Goal: Task Accomplishment & Management: Manage account settings

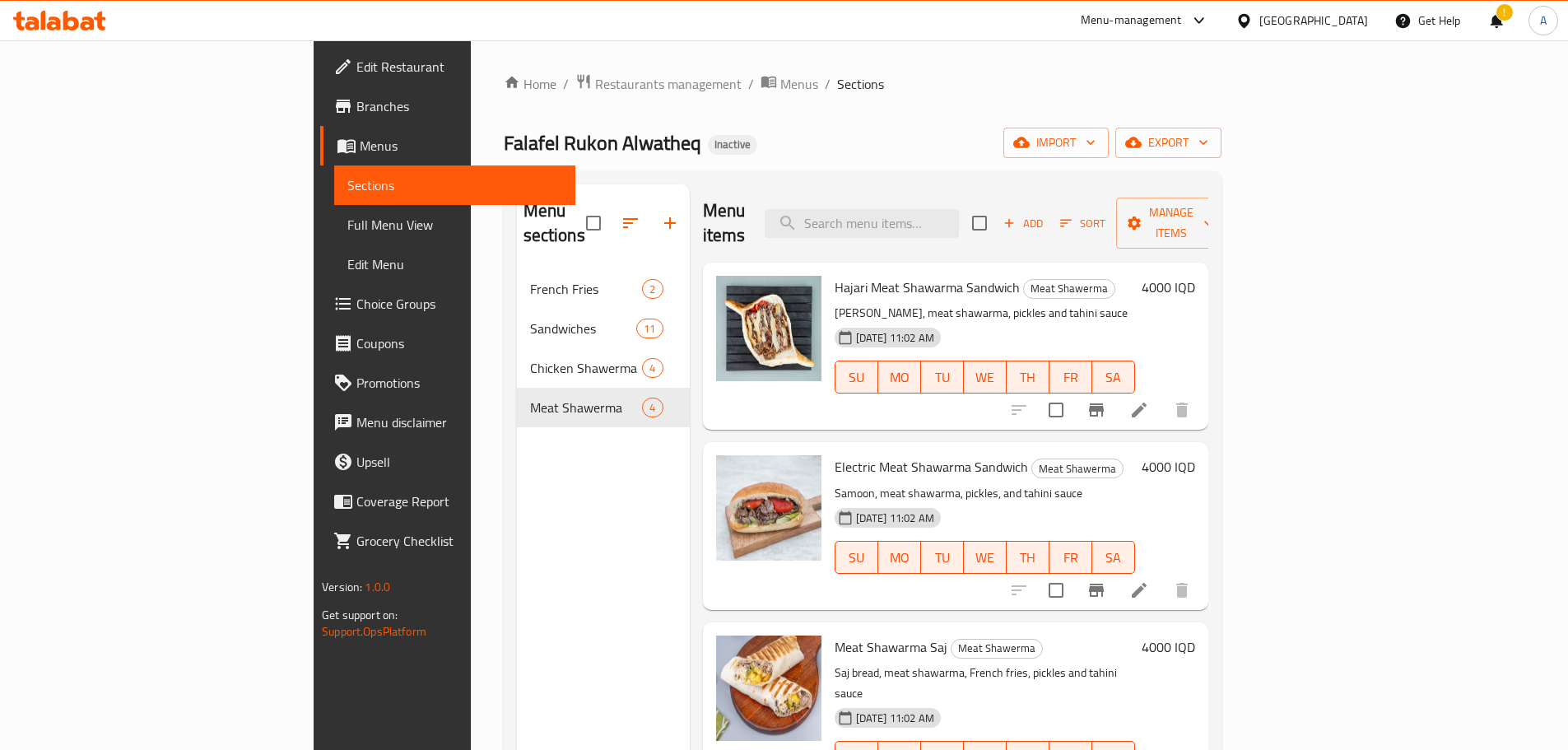
click at [470, 64] on div "Home / Restaurants management / Menus / Sections Falafel Rukon Alwatheq Inactiv…" at bounding box center [861, 510] width 783 height 940
click at [595, 80] on span "Restaurants management" at bounding box center [669, 84] width 147 height 20
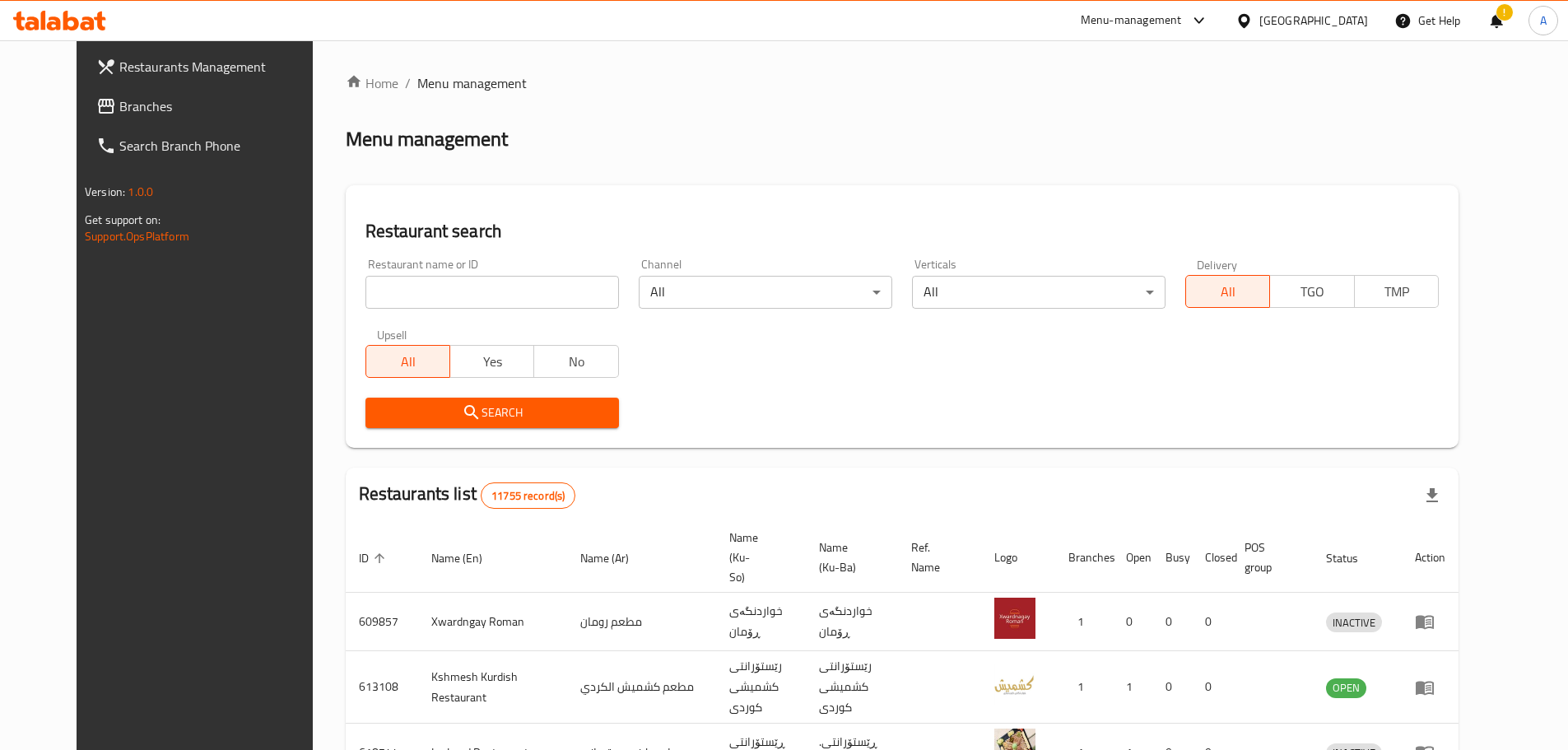
click at [125, 105] on span "Branches" at bounding box center [222, 106] width 206 height 20
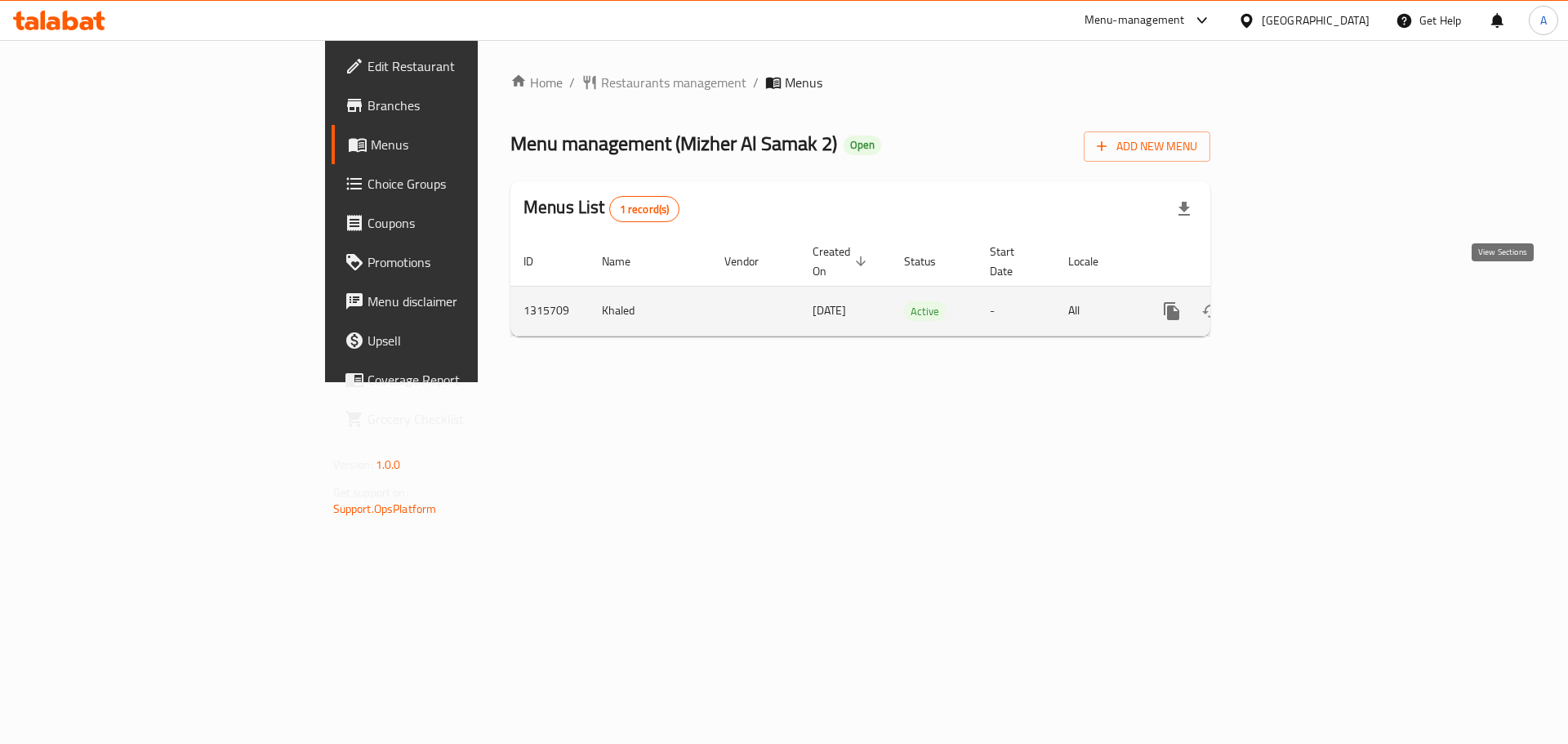
click at [1297, 304] on icon "enhanced table" at bounding box center [1291, 311] width 15 height 15
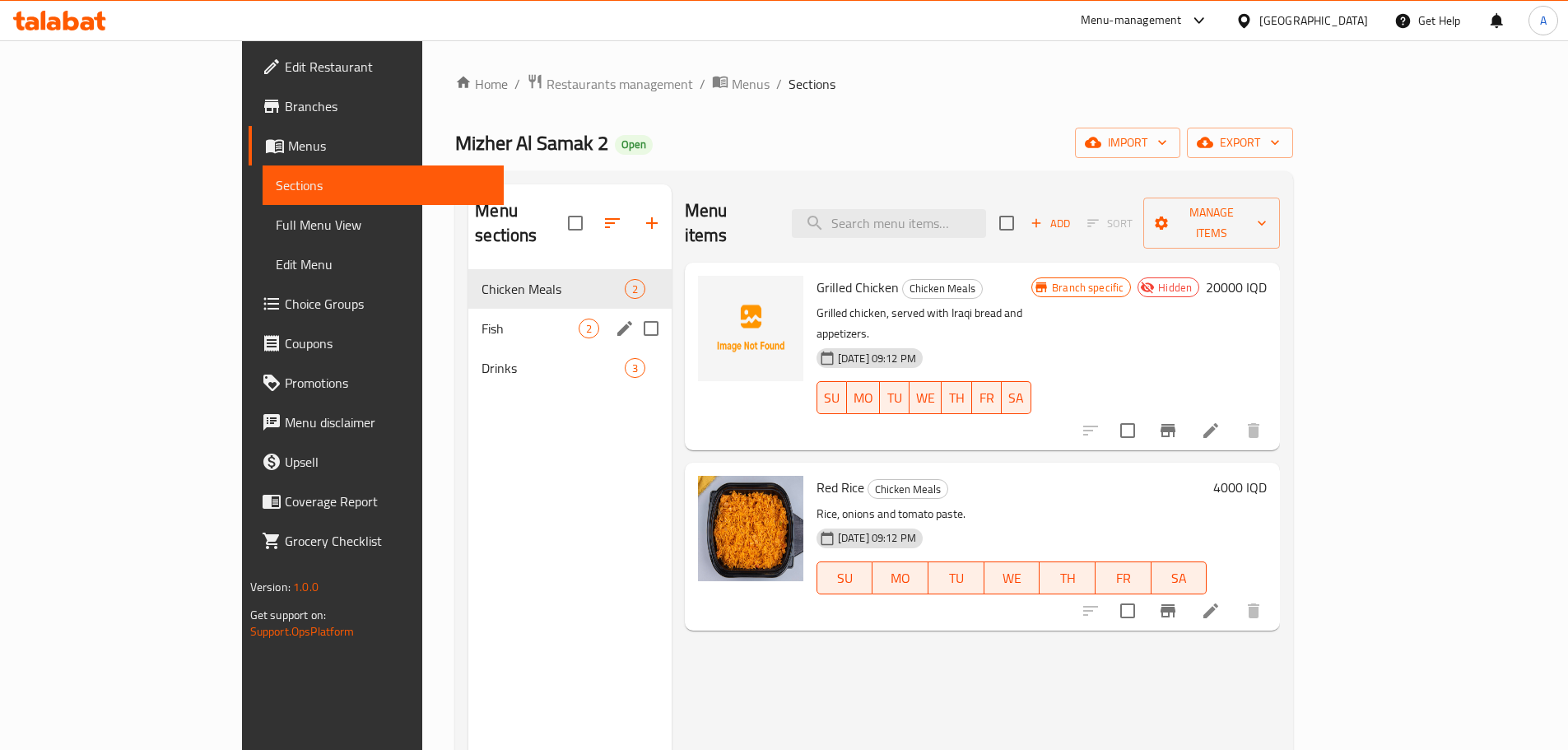
click at [482, 319] on span "Fish" at bounding box center [529, 328] width 96 height 20
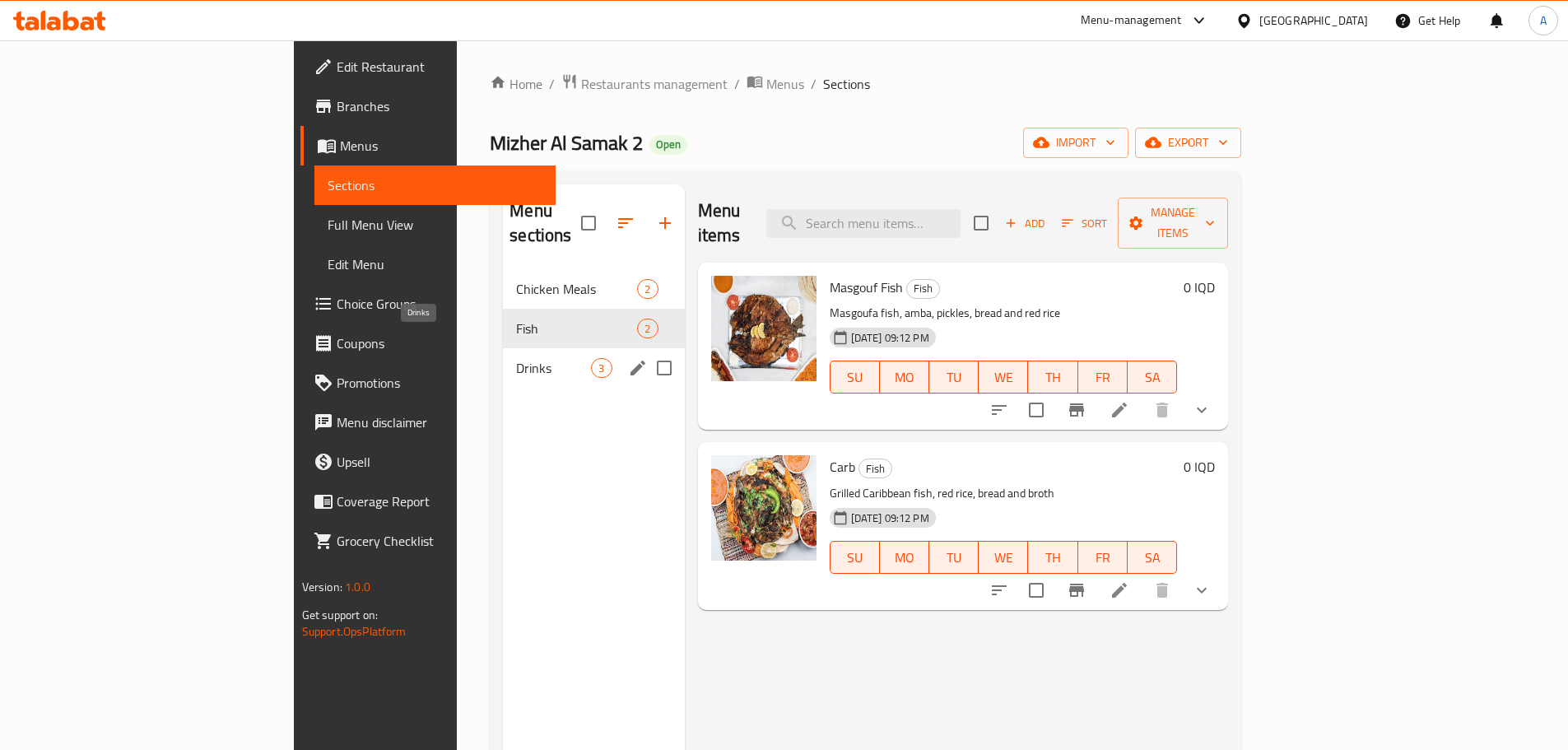
click at [516, 358] on span "Drinks" at bounding box center [553, 367] width 75 height 20
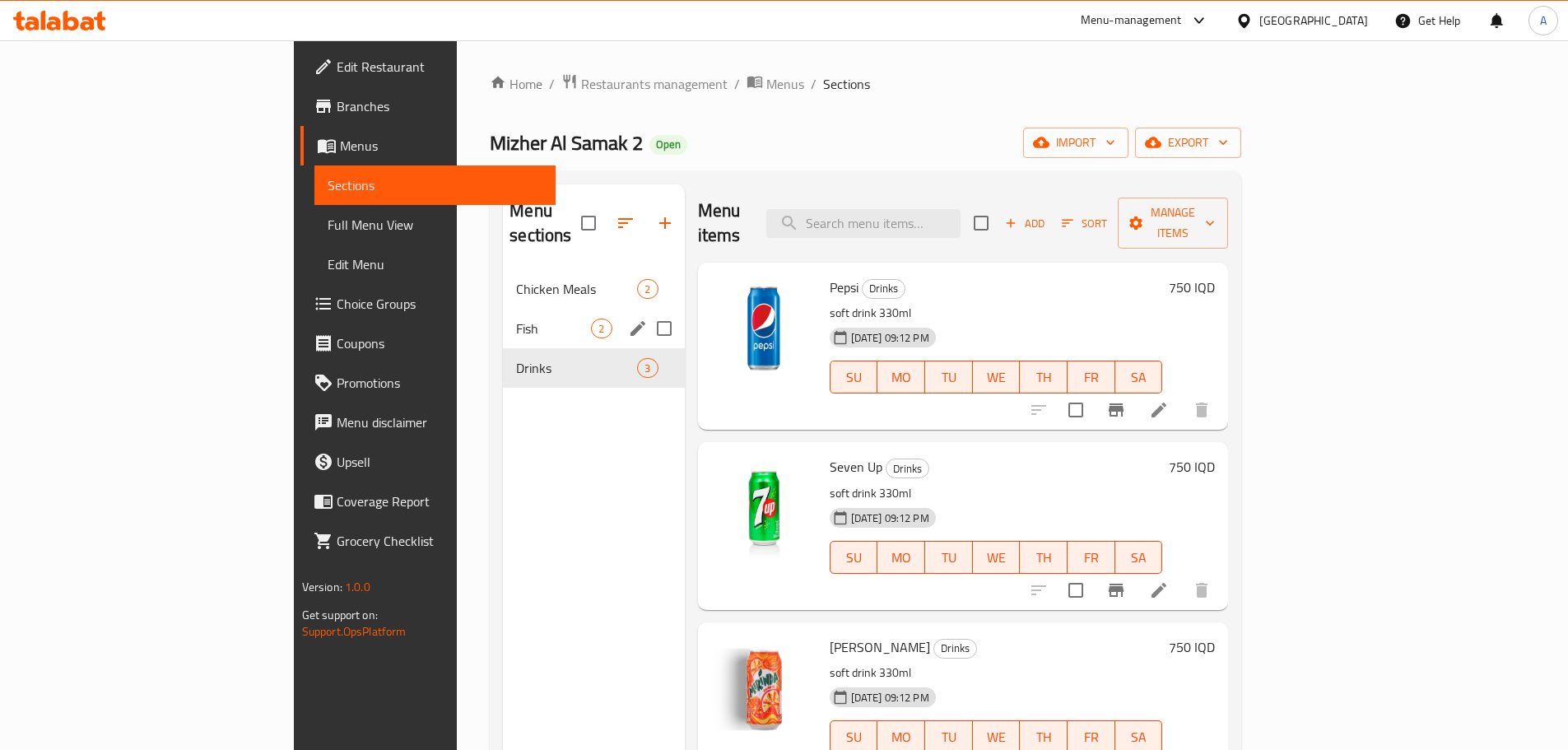
click at [516, 319] on span "Fish" at bounding box center [553, 328] width 75 height 20
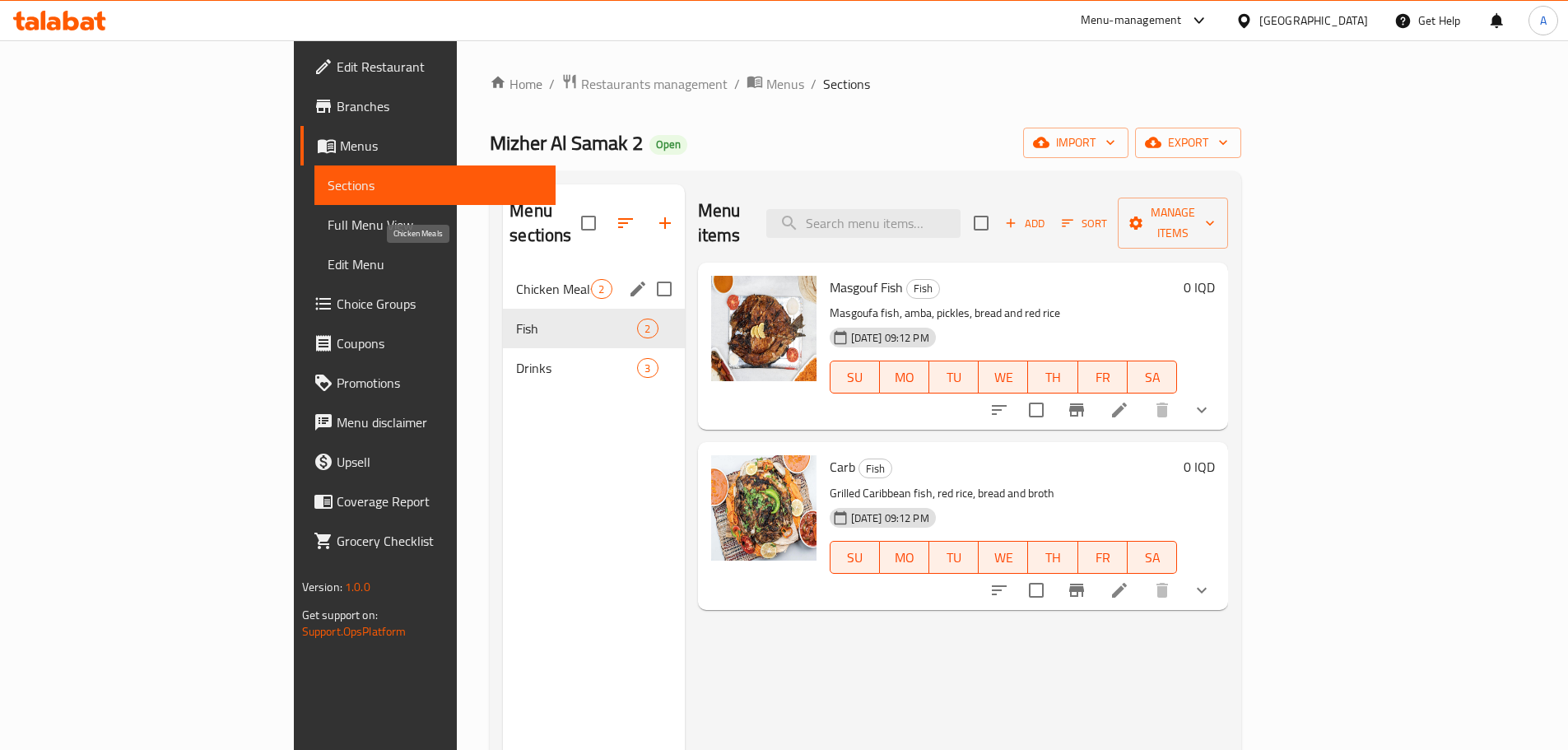
click at [516, 279] on span "Chicken Meals" at bounding box center [553, 288] width 75 height 20
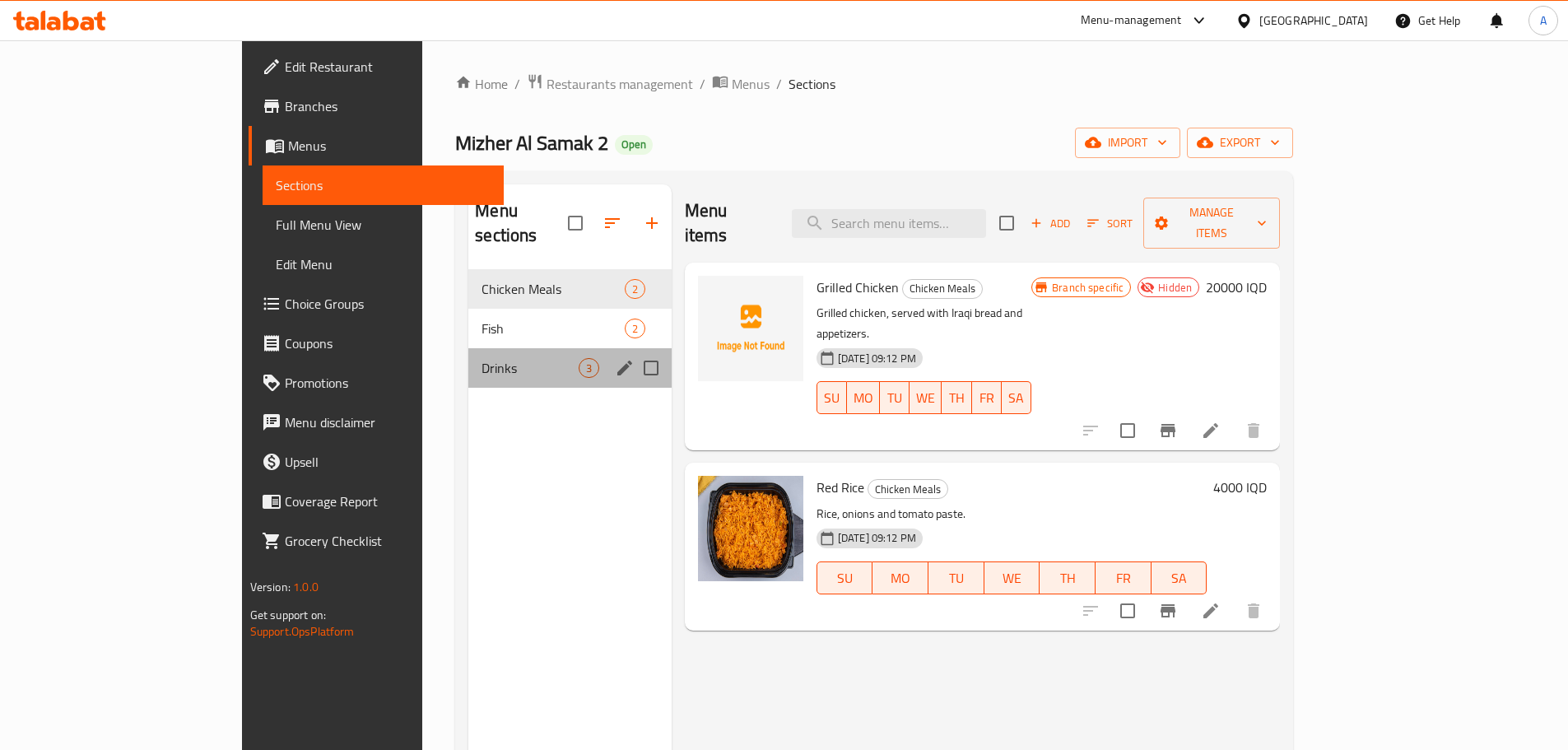
click at [468, 348] on div "Drinks 3" at bounding box center [569, 367] width 202 height 39
